Goal: Navigation & Orientation: Find specific page/section

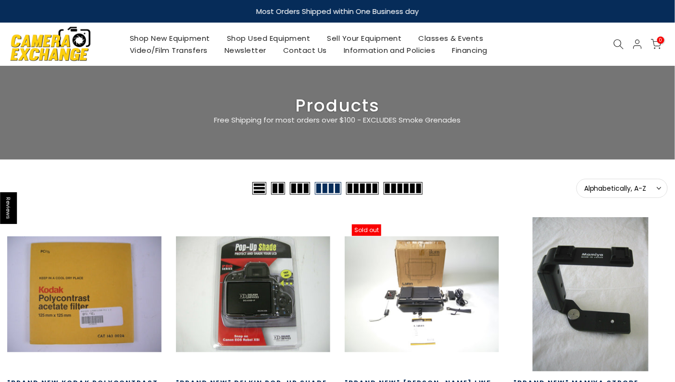
click at [616, 43] on icon at bounding box center [619, 44] width 11 height 11
click at [239, 37] on link "Shop Used Equipment" at bounding box center [268, 38] width 101 height 12
